Goal: Task Accomplishment & Management: Use online tool/utility

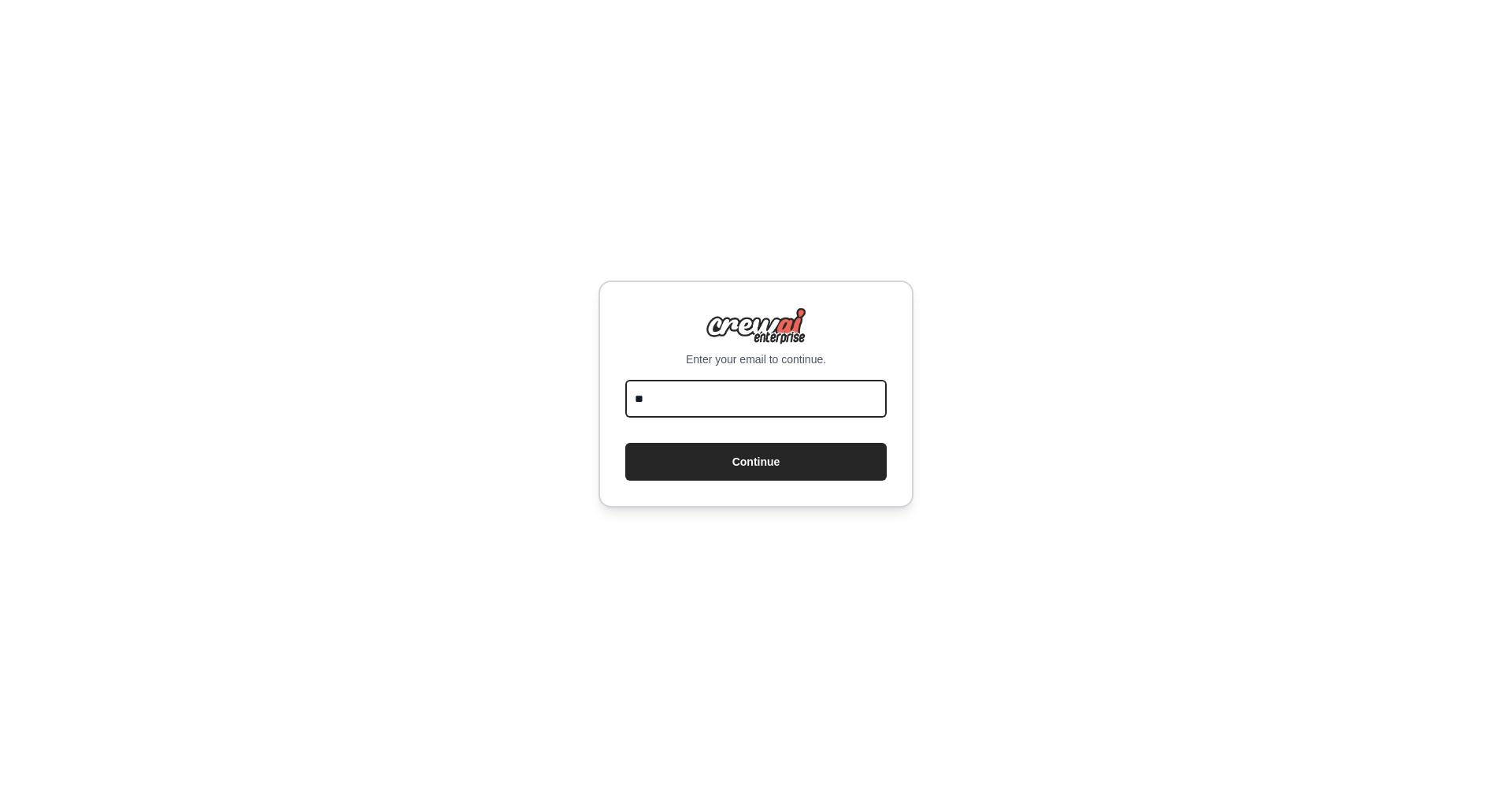
type input "*"
type input "**********"
click at [756, 461] on button "Continue" at bounding box center [756, 461] width 261 height 37
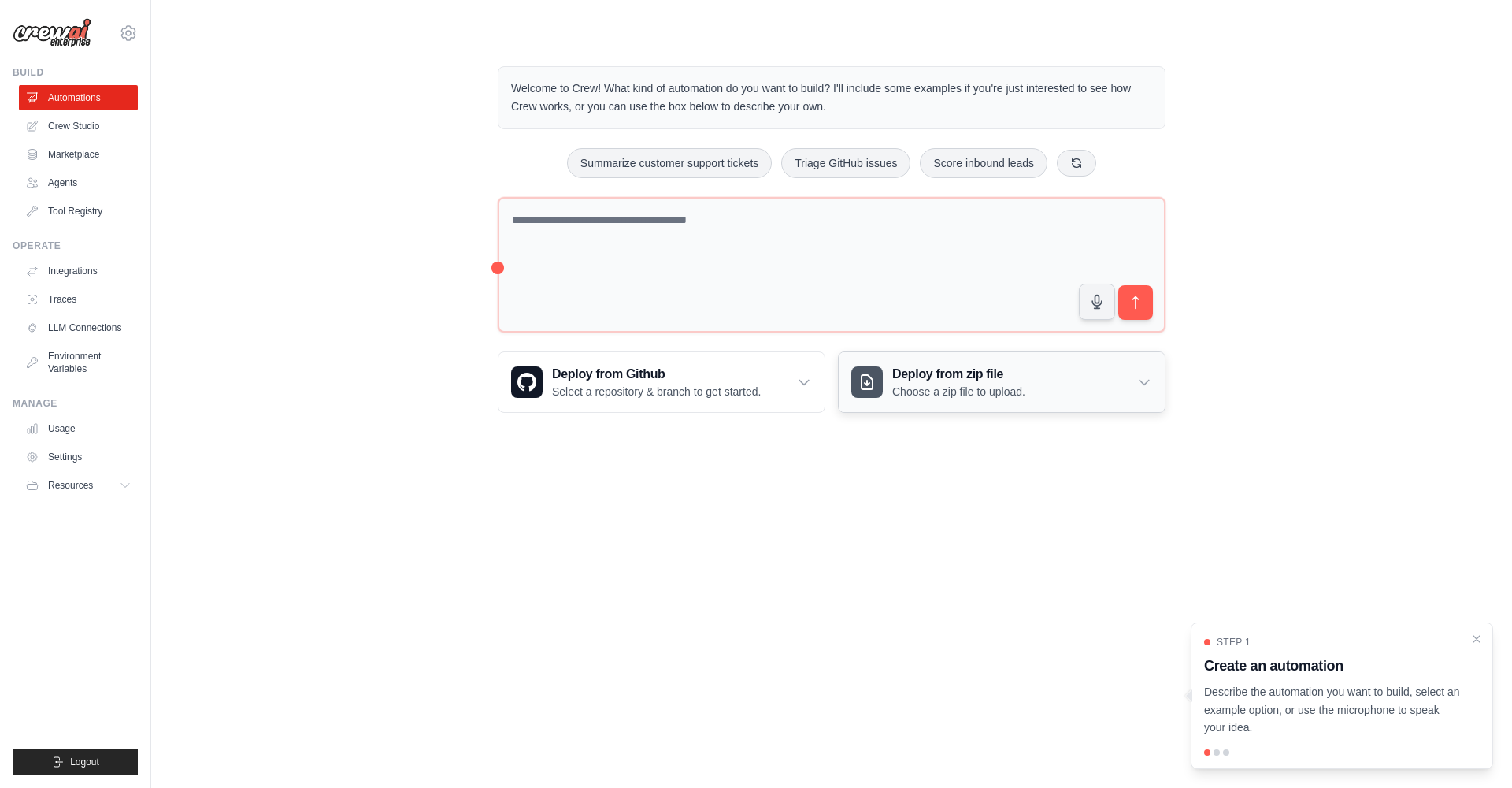
click at [1142, 383] on icon at bounding box center [1144, 382] width 15 height 15
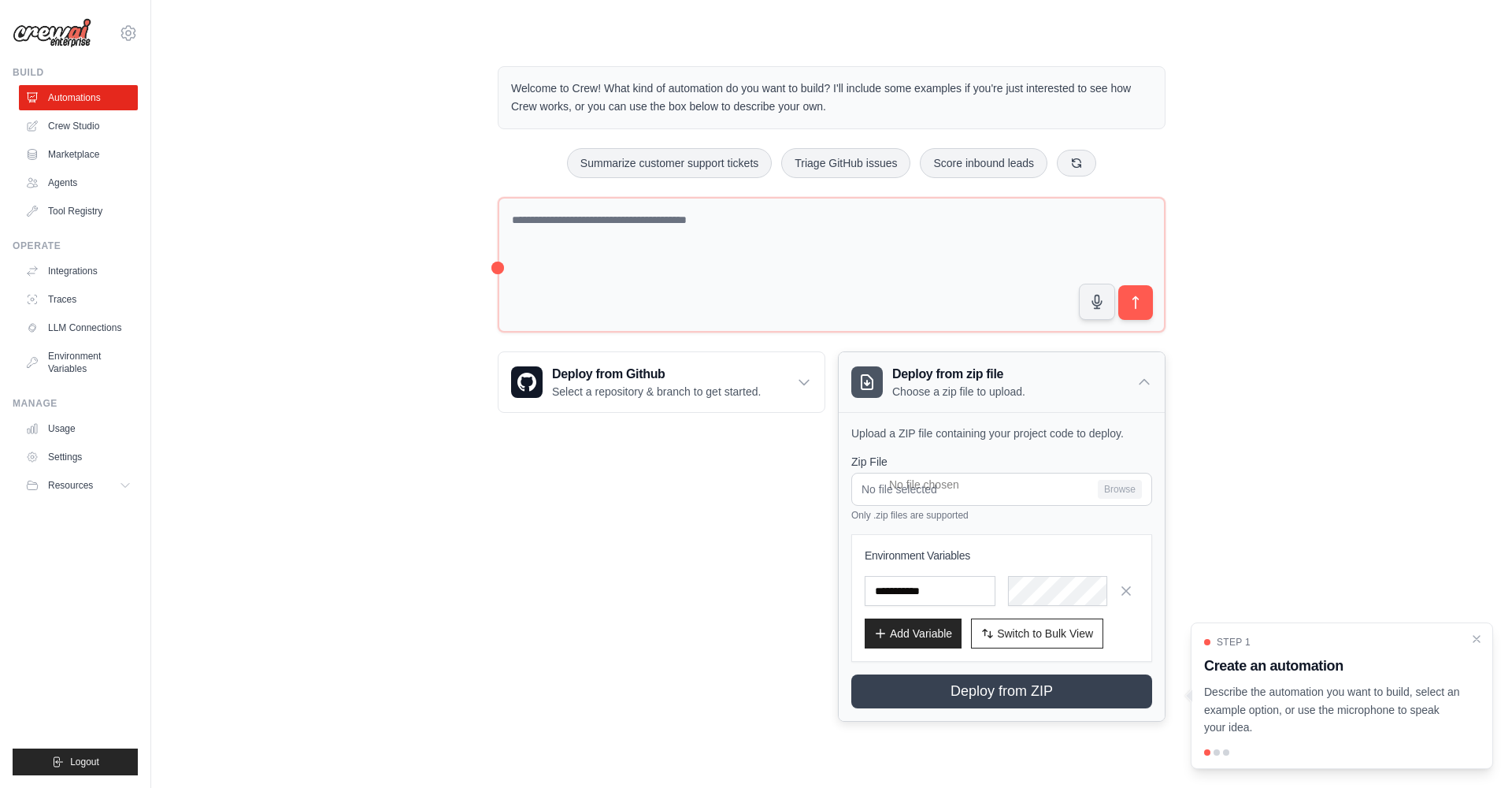
click at [1142, 383] on icon at bounding box center [1144, 382] width 15 height 15
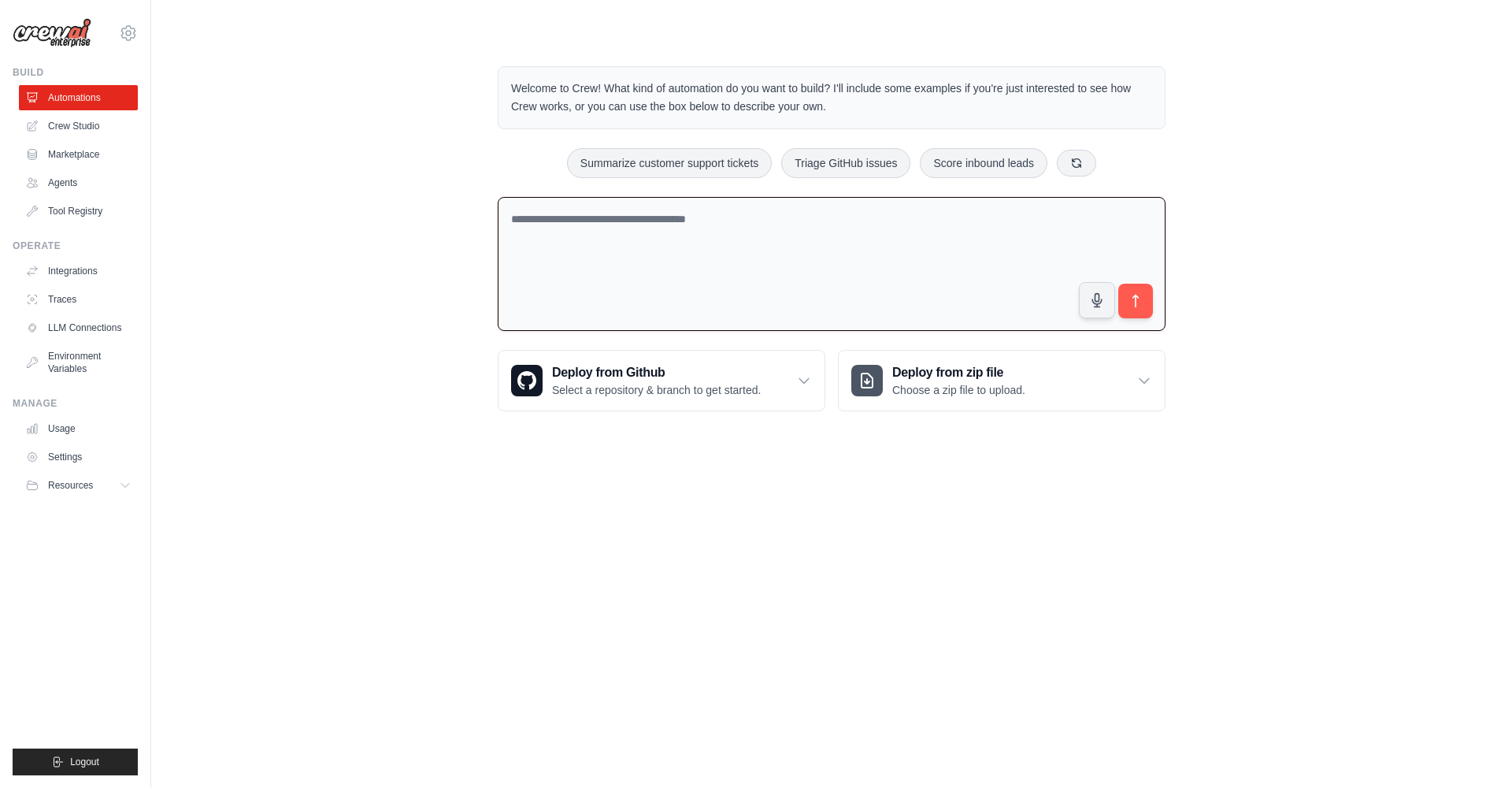
click at [828, 298] on textarea at bounding box center [831, 264] width 668 height 135
click at [691, 239] on textarea at bounding box center [831, 264] width 668 height 135
click at [623, 230] on textarea at bounding box center [831, 264] width 668 height 135
drag, startPoint x: 619, startPoint y: 217, endPoint x: 717, endPoint y: 225, distance: 98.3
click at [717, 225] on textarea at bounding box center [831, 264] width 668 height 135
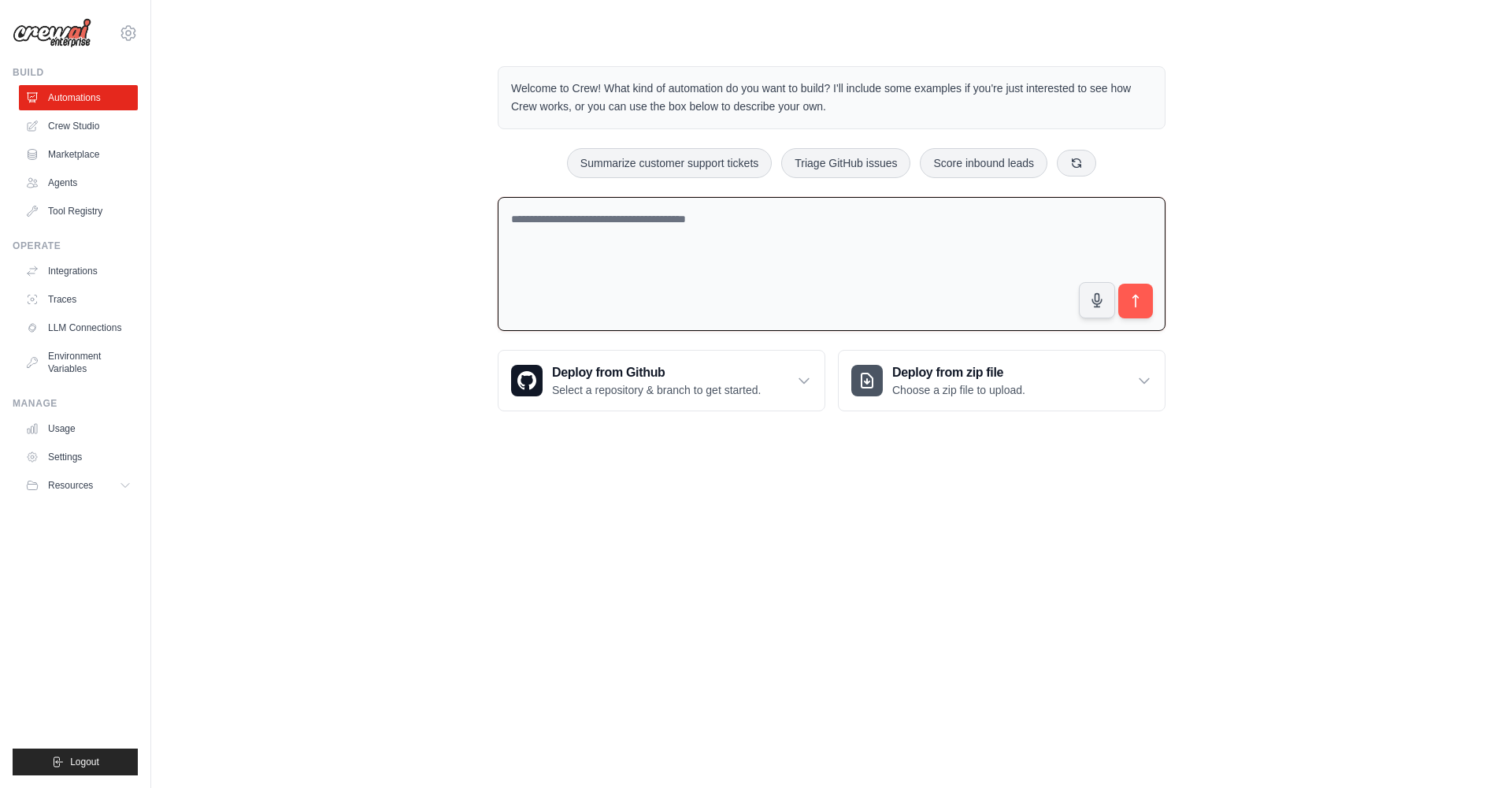
drag, startPoint x: 731, startPoint y: 221, endPoint x: 539, endPoint y: 219, distance: 192.0
click at [540, 219] on textarea at bounding box center [831, 264] width 668 height 135
drag, startPoint x: 513, startPoint y: 218, endPoint x: 722, endPoint y: 216, distance: 209.0
click at [719, 214] on textarea at bounding box center [831, 264] width 668 height 135
drag, startPoint x: 727, startPoint y: 218, endPoint x: 514, endPoint y: 218, distance: 213.0
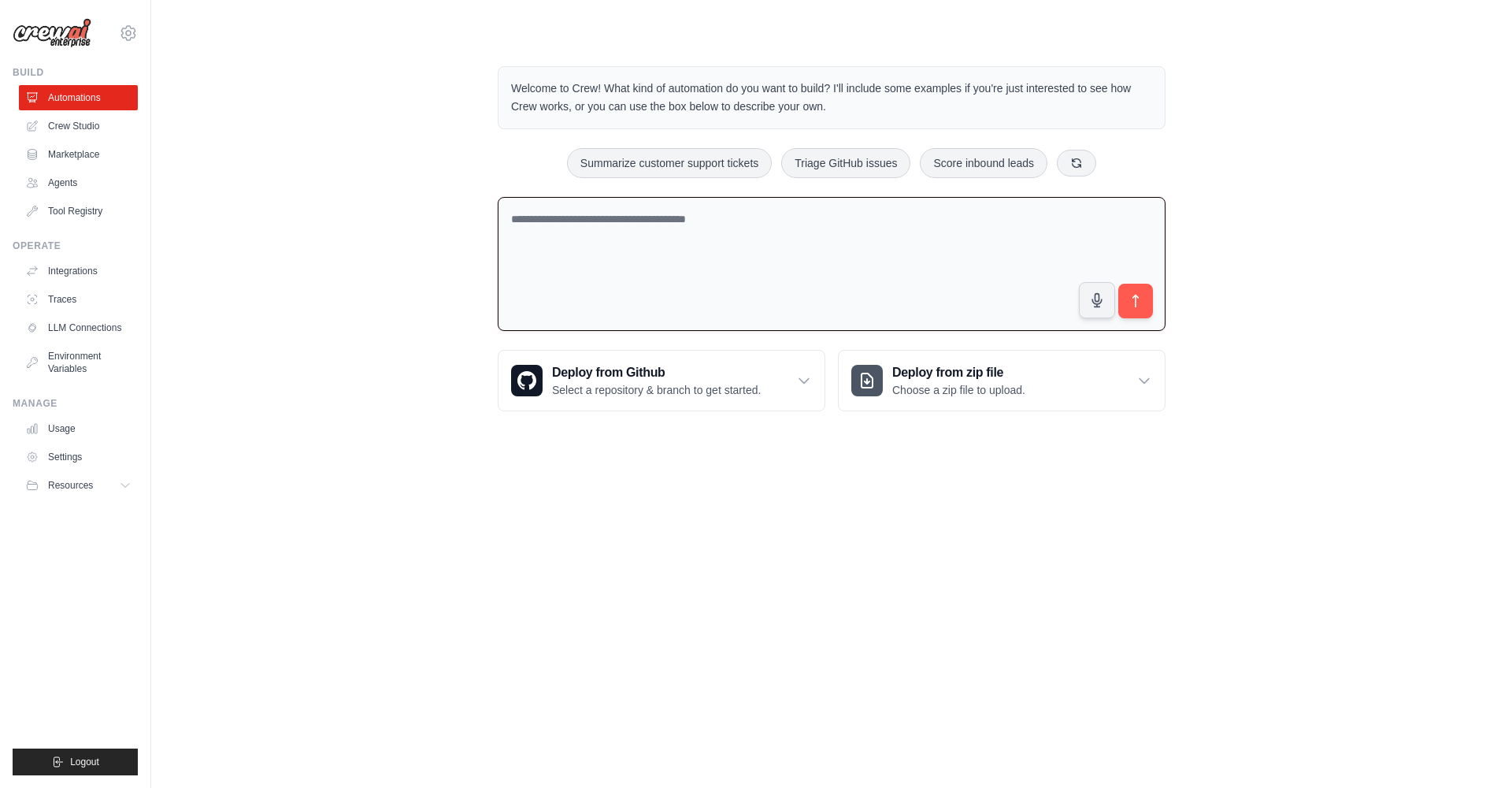
click at [514, 218] on textarea at bounding box center [831, 264] width 668 height 135
drag, startPoint x: 514, startPoint y: 218, endPoint x: 621, endPoint y: 218, distance: 107.0
click at [621, 218] on textarea at bounding box center [831, 264] width 668 height 135
click at [1427, 89] on div "Welcome to Crew! What kind of automation do you want to build? I'll include som…" at bounding box center [832, 238] width 1310 height 395
click at [1061, 661] on body "macminihirebettu@gmail.com Settings Build Automations Crew Studio" at bounding box center [756, 394] width 1512 height 788
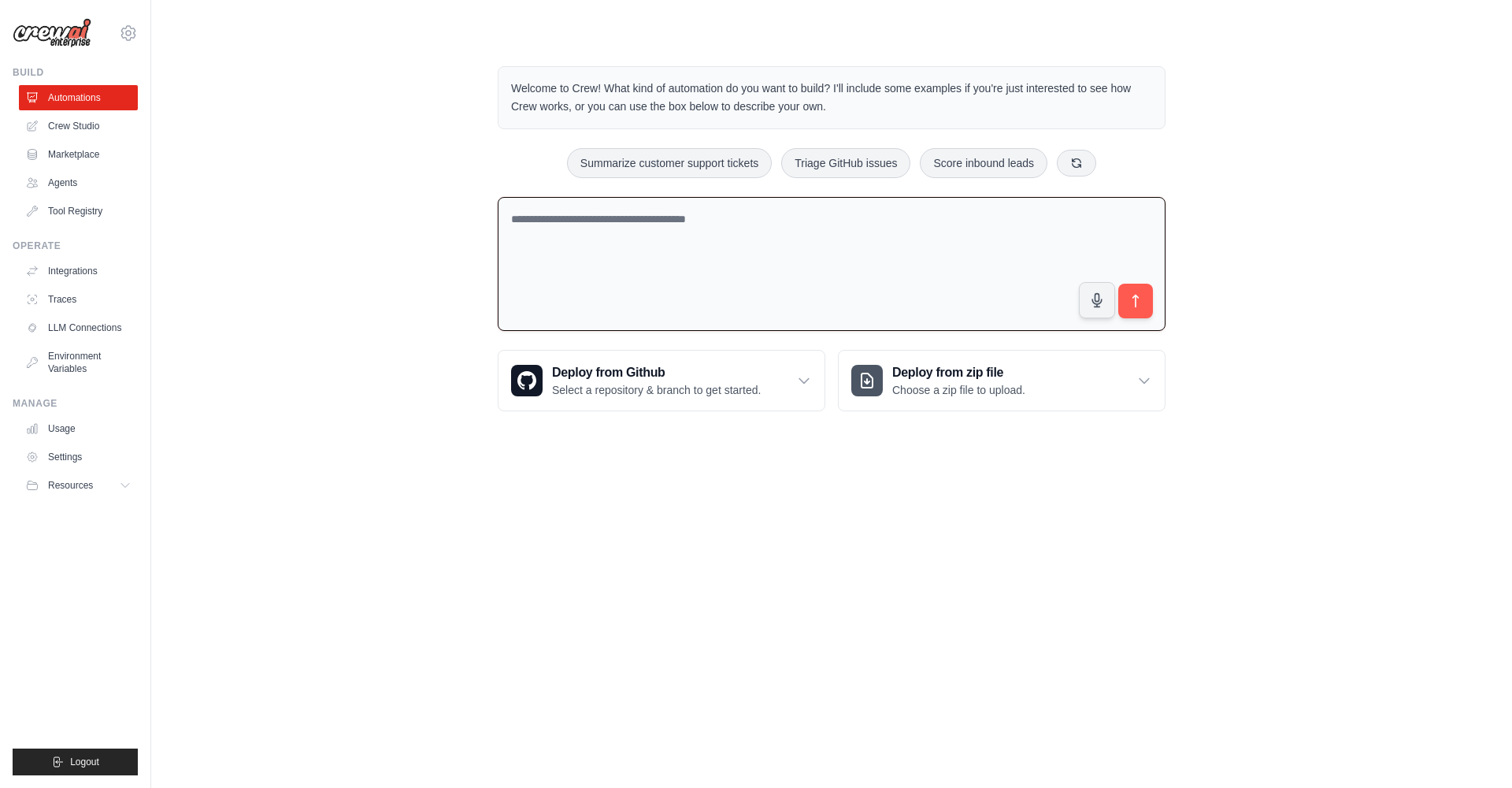
click at [675, 214] on textarea at bounding box center [831, 264] width 668 height 135
click at [630, 231] on textarea at bounding box center [831, 264] width 668 height 135
